Goal: Task Accomplishment & Management: Use online tool/utility

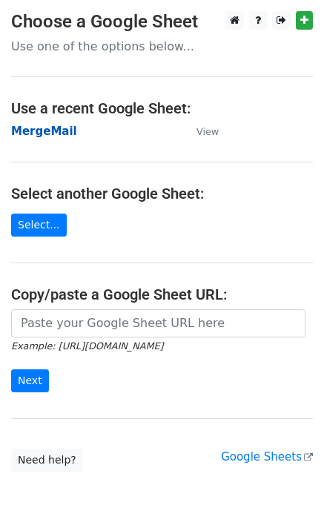
click at [35, 134] on strong "MergeMail" at bounding box center [44, 131] width 66 height 13
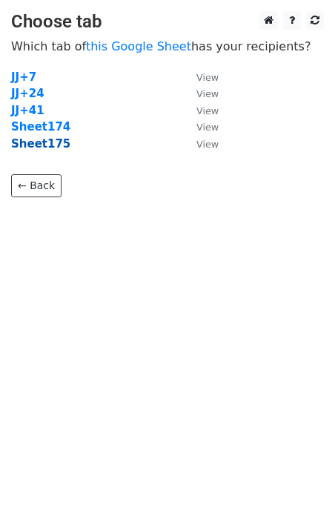
click at [36, 145] on strong "Sheet175" at bounding box center [40, 143] width 59 height 13
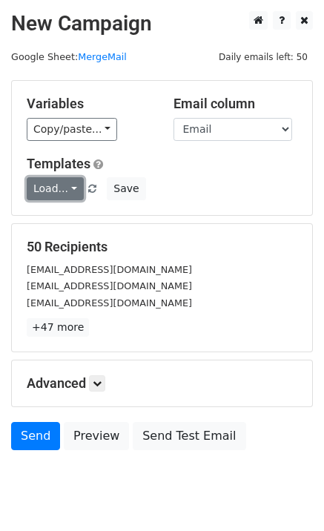
click at [71, 183] on link "Load..." at bounding box center [55, 188] width 57 height 23
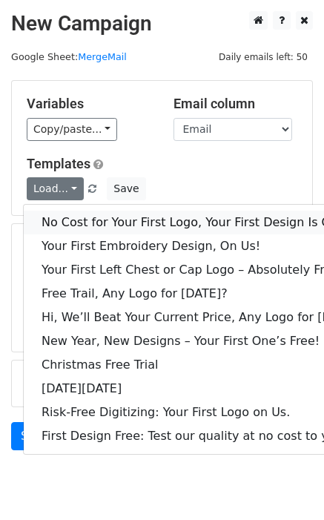
click at [87, 222] on link "No Cost for Your First Logo, Your First Design Is On Us!" at bounding box center [203, 223] width 358 height 24
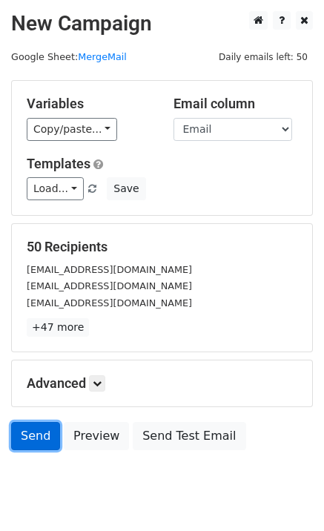
click at [32, 444] on link "Send" at bounding box center [35, 436] width 49 height 28
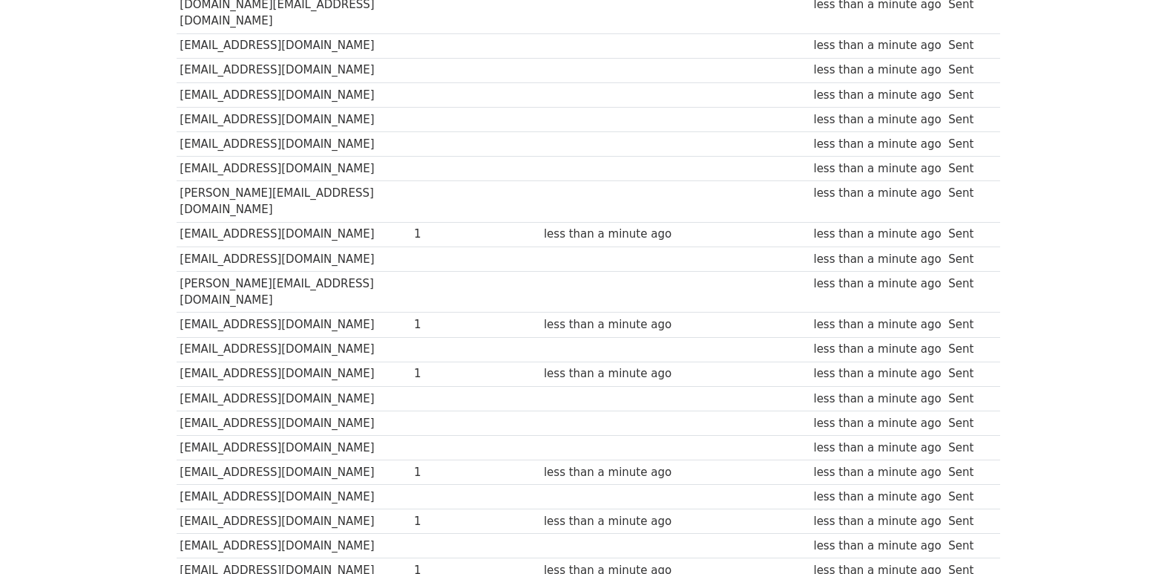
scroll to position [1033, 0]
